Goal: Download file/media

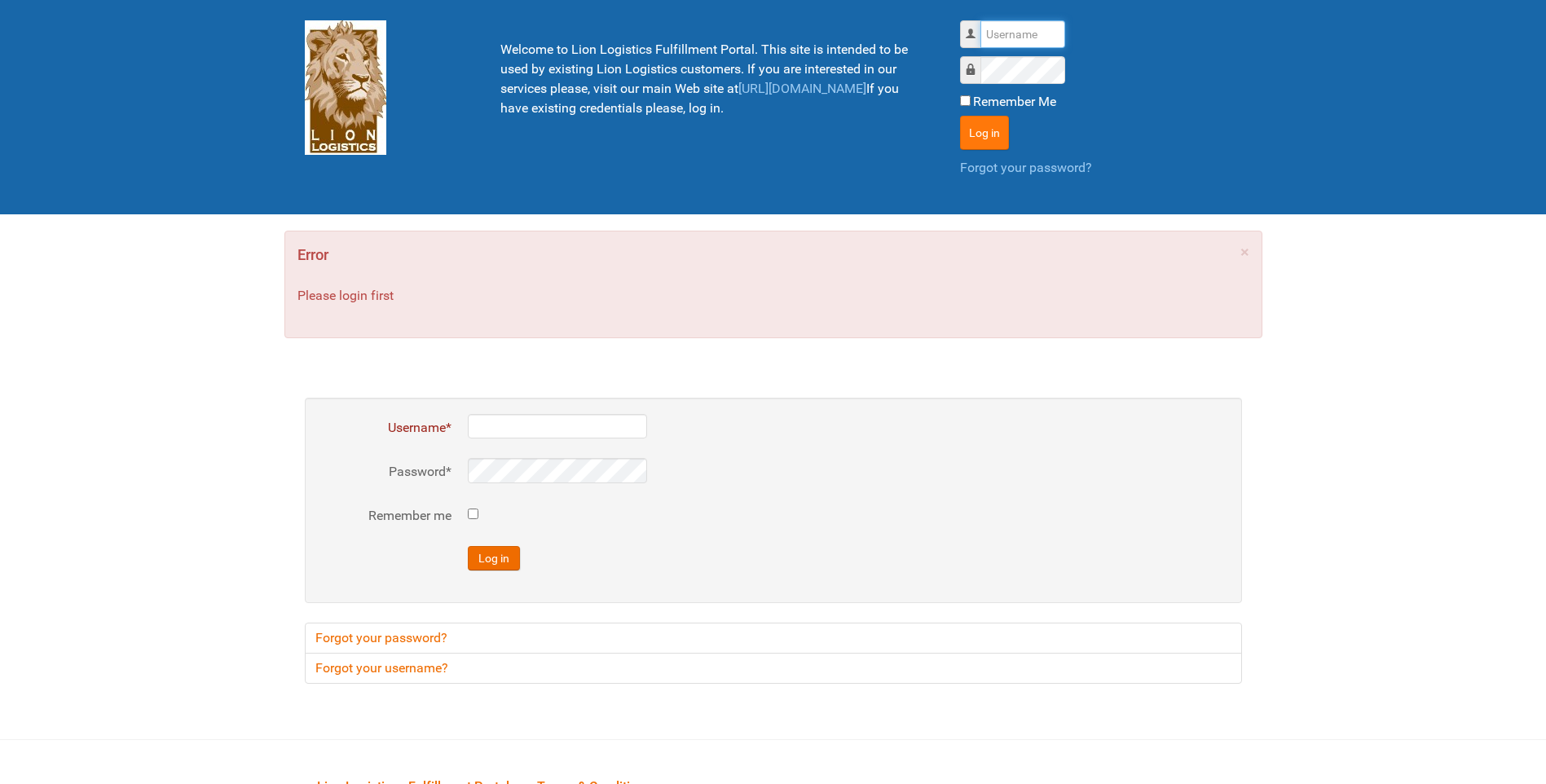
type input "lion"
click at [970, 123] on button "Log in" at bounding box center [984, 133] width 49 height 34
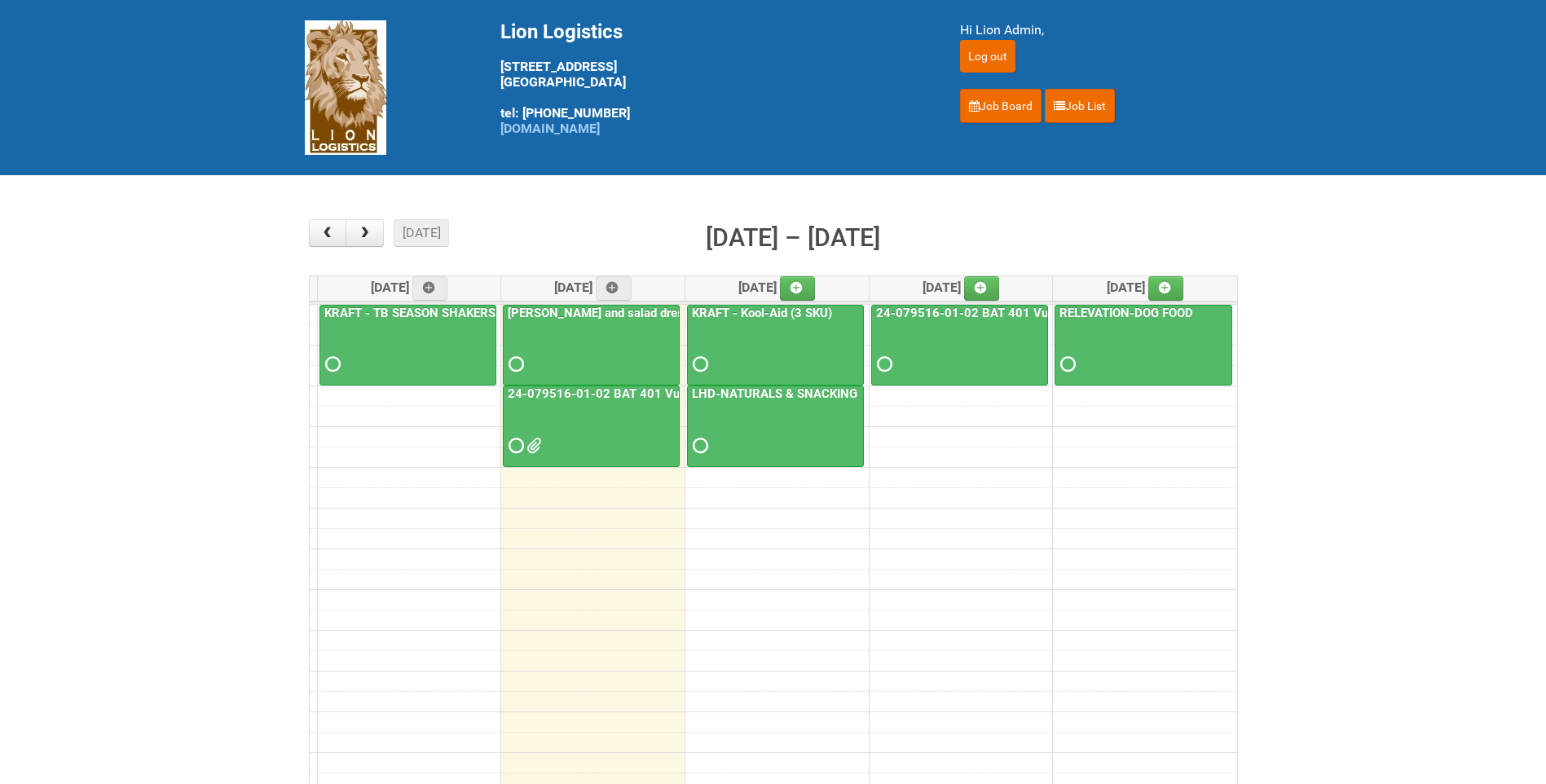
click at [616, 406] on div at bounding box center [591, 430] width 173 height 53
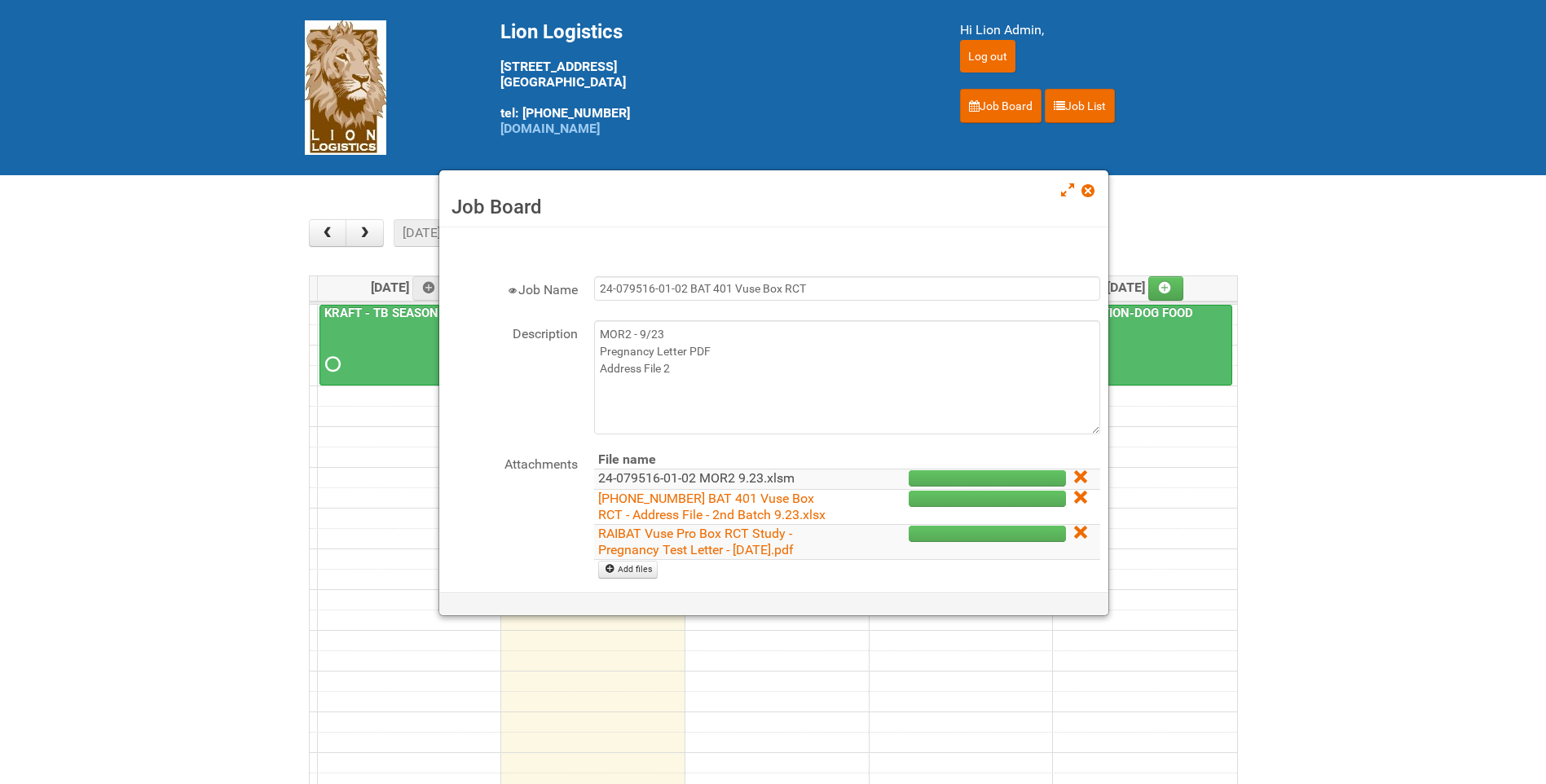
click at [755, 483] on link "24-079516-01-02 MOR2 9.23.xlsm" at bounding box center [696, 477] width 196 height 16
click at [709, 499] on link "[PHONE_NUMBER] BAT 401 Vuse Box RCT - Address File - 2nd Batch 9.23.xlsx" at bounding box center [711, 506] width 228 height 31
